Goal: Information Seeking & Learning: Learn about a topic

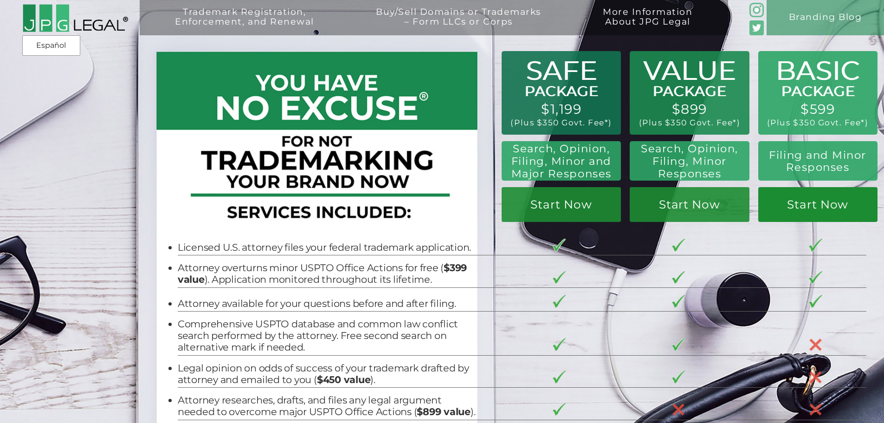
click at [809, 204] on link "Start Now" at bounding box center [818, 204] width 119 height 35
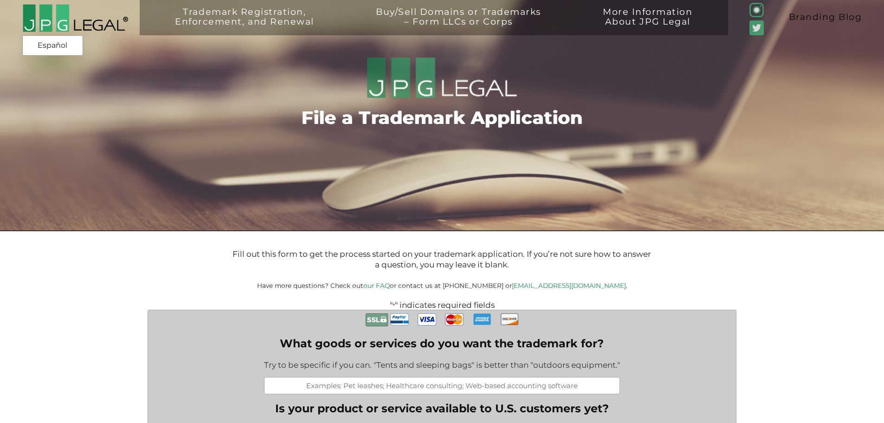
click at [791, 12] on link "Branding Blog" at bounding box center [825, 17] width 117 height 35
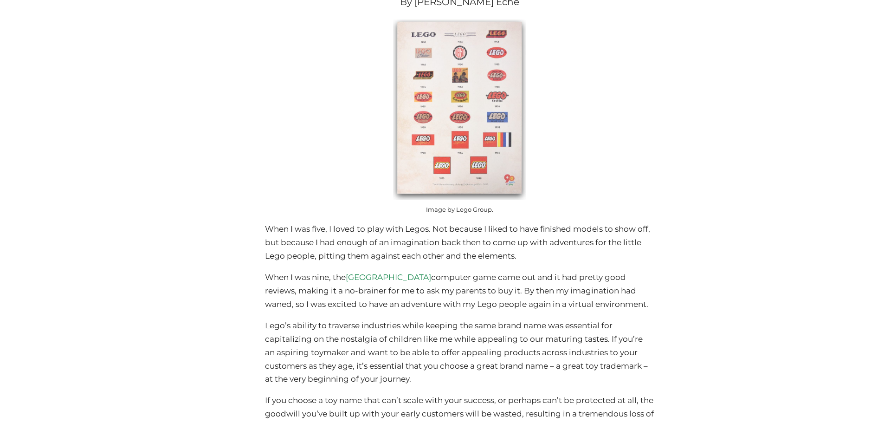
scroll to position [2135, 0]
